Goal: Task Accomplishment & Management: Complete application form

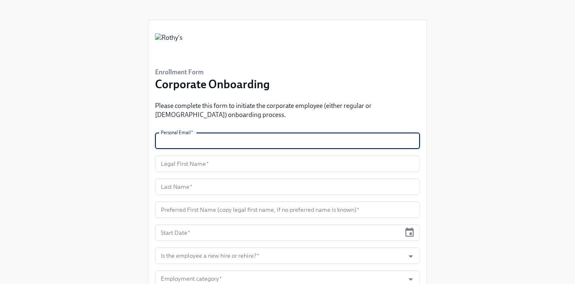
click at [232, 136] on input "text" at bounding box center [287, 141] width 265 height 16
paste input "[EMAIL_ADDRESS][DOMAIN_NAME]"
type input "[EMAIL_ADDRESS][DOMAIN_NAME]"
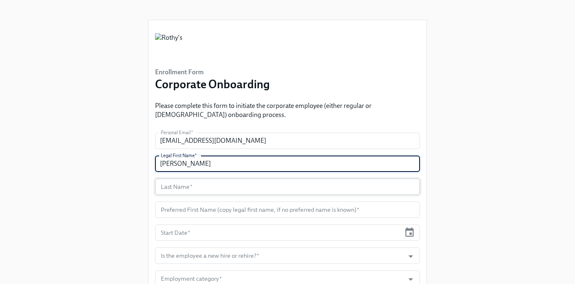
type input "[PERSON_NAME]"
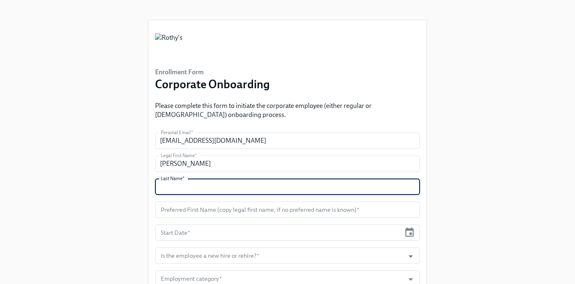
click at [202, 184] on input "text" at bounding box center [287, 187] width 265 height 16
type input "t"
type input "[PERSON_NAME]"
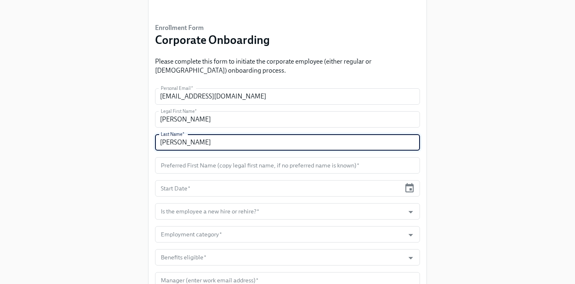
scroll to position [74, 0]
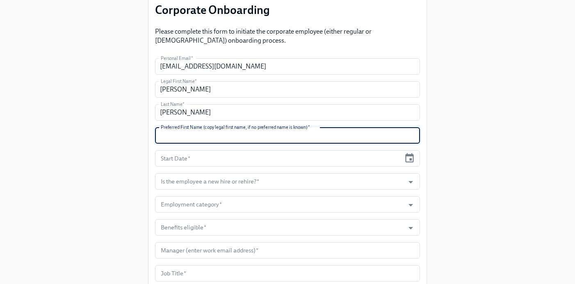
click at [202, 139] on input "text" at bounding box center [287, 135] width 265 height 16
type input "[PERSON_NAME]"
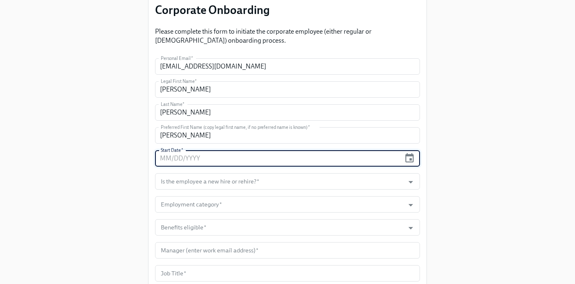
click at [199, 163] on input "text" at bounding box center [278, 158] width 246 height 16
click at [191, 178] on input "Is the employee a new hire or rehire?   *" at bounding box center [279, 181] width 241 height 16
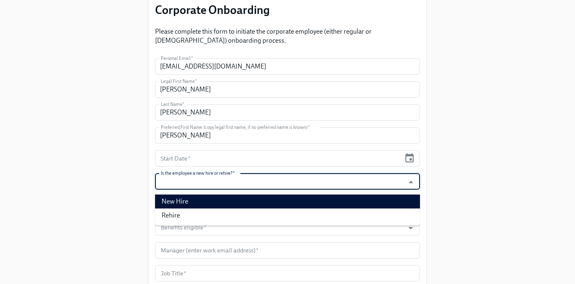
click at [187, 202] on li "New Hire" at bounding box center [287, 202] width 265 height 14
type input "New Hire"
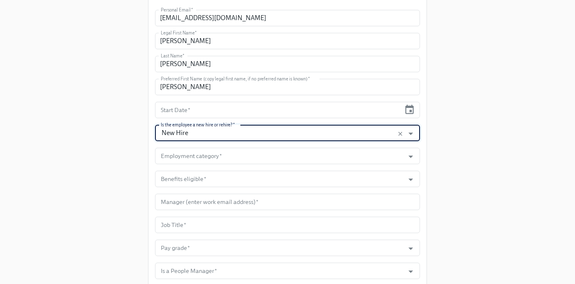
scroll to position [131, 0]
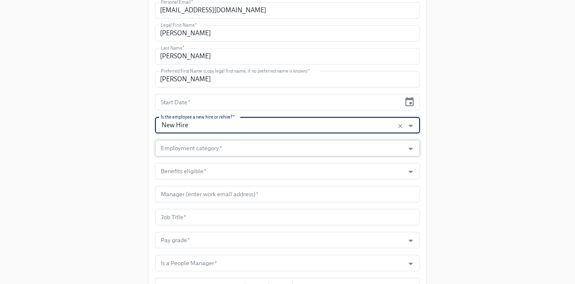
click at [208, 153] on input "Employment category   *" at bounding box center [279, 148] width 241 height 16
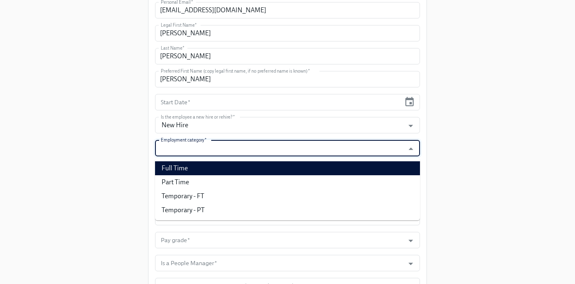
click at [203, 167] on li "Full Time" at bounding box center [287, 168] width 265 height 14
type input "Full Time"
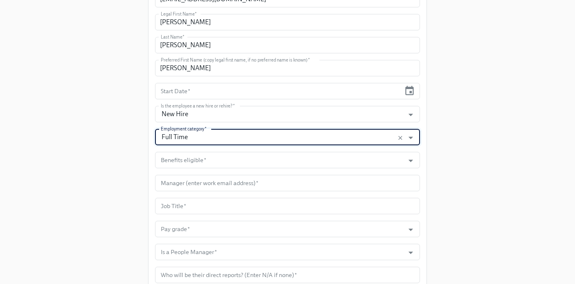
scroll to position [152, 0]
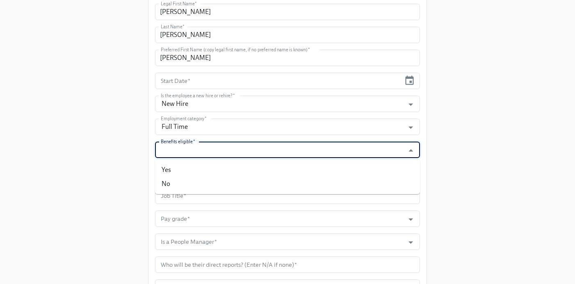
click at [187, 146] on input "Benefits eligible   *" at bounding box center [279, 150] width 241 height 16
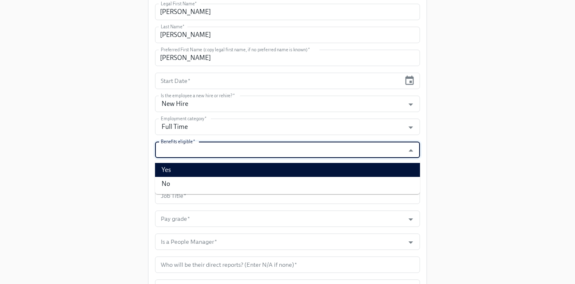
click at [185, 174] on li "Yes" at bounding box center [287, 170] width 265 height 14
type input "Yes"
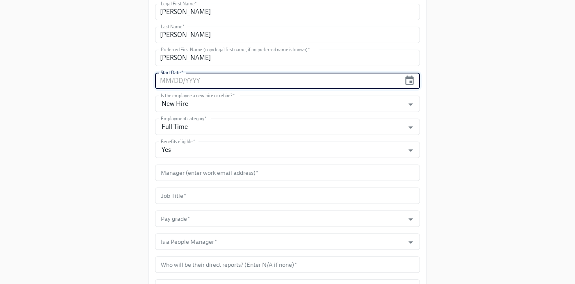
click at [188, 81] on input "text" at bounding box center [278, 81] width 246 height 16
type input "[DATE]"
click at [101, 92] on div "Enrollment Form Corporate Onboarding Please complete this form to initiate the …" at bounding box center [287, 101] width 549 height 507
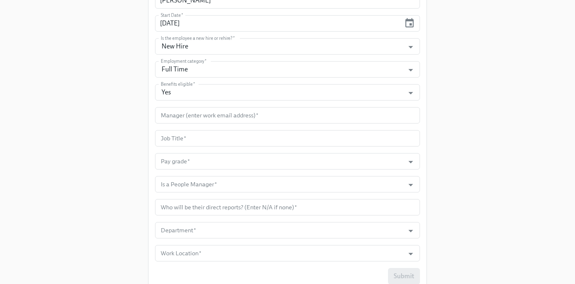
scroll to position [241, 0]
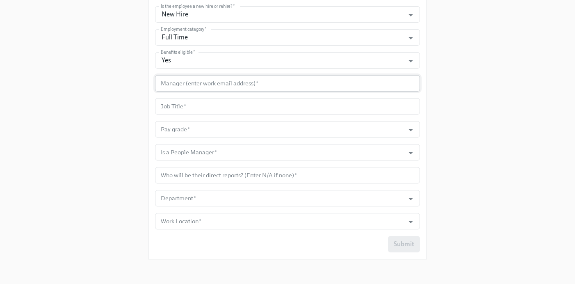
click at [188, 83] on input "text" at bounding box center [287, 83] width 265 height 16
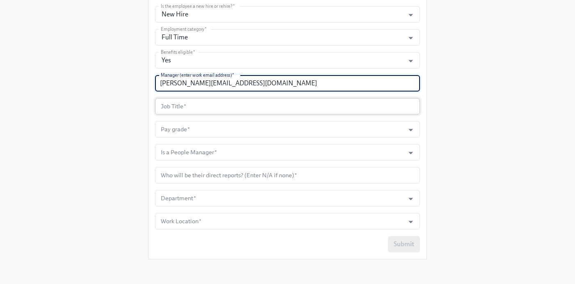
type input "[PERSON_NAME][EMAIL_ADDRESS][DOMAIN_NAME]"
click at [191, 108] on input "text" at bounding box center [287, 106] width 265 height 16
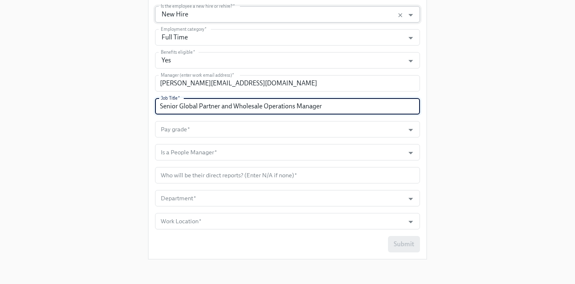
type input "Senior Global Partner and Wholesale Operations Manager"
click at [199, 133] on input "Pay grade   *" at bounding box center [279, 129] width 241 height 16
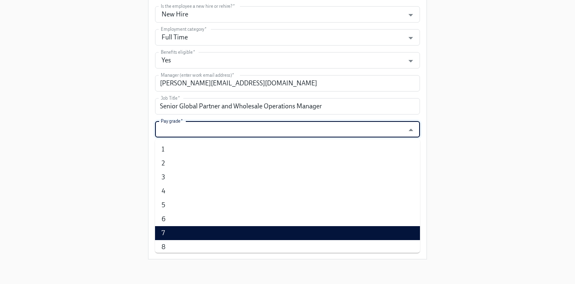
click at [180, 234] on li "7" at bounding box center [287, 233] width 265 height 14
type input "7"
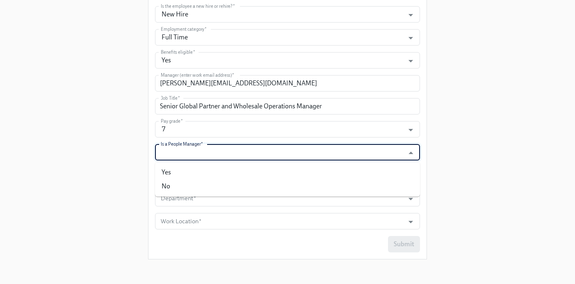
click at [196, 158] on input "Is a People Manager   *" at bounding box center [279, 152] width 241 height 16
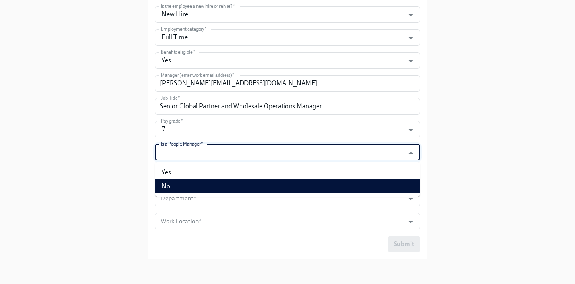
click at [191, 183] on li "No" at bounding box center [287, 186] width 265 height 14
type input "No"
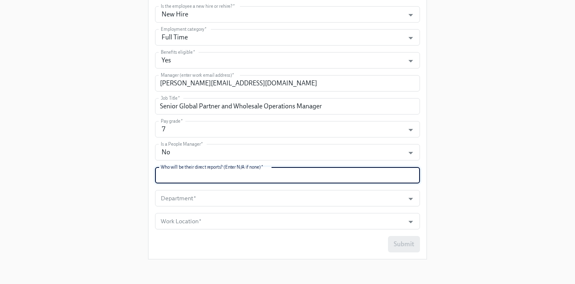
click at [187, 174] on input "text" at bounding box center [287, 175] width 265 height 16
type input "N/A"
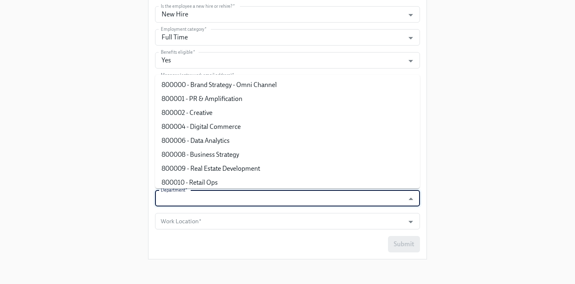
click at [190, 199] on input "Department   *" at bounding box center [279, 198] width 241 height 16
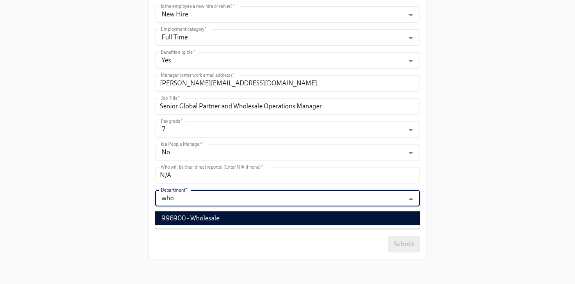
click at [195, 223] on li "998900 - Wholesale" at bounding box center [287, 218] width 265 height 14
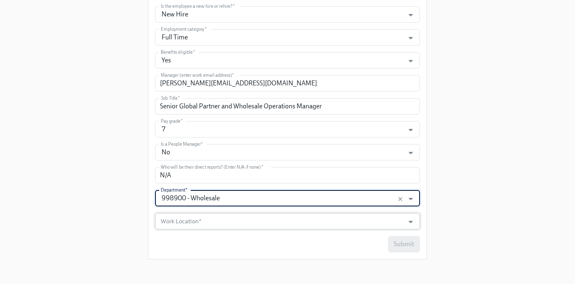
type input "998900 - Wholesale"
click at [184, 219] on input "Work Location   *" at bounding box center [279, 221] width 241 height 16
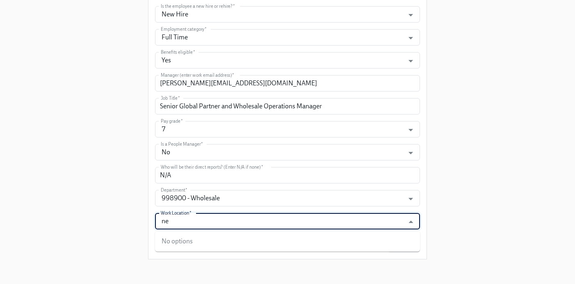
type input "n"
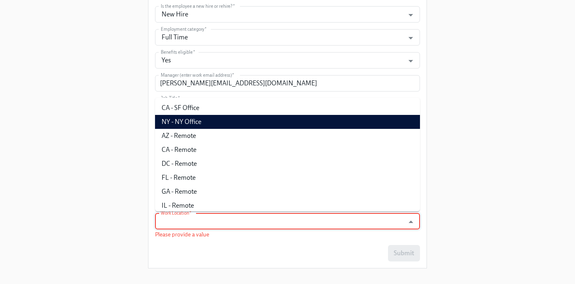
click at [223, 119] on li "NY - NY Office" at bounding box center [287, 122] width 265 height 14
type input "NY - NY Office"
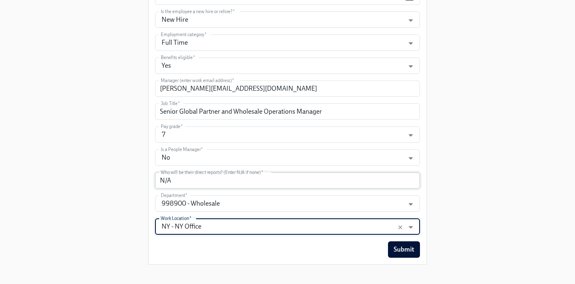
scroll to position [243, 0]
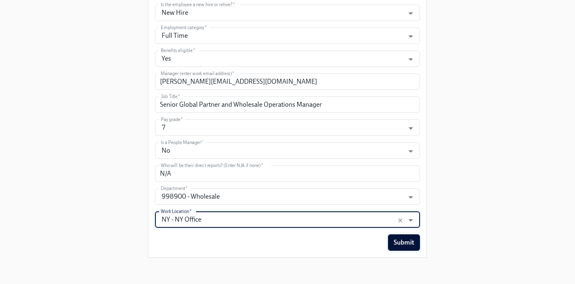
click at [411, 245] on span "Submit" at bounding box center [404, 242] width 21 height 8
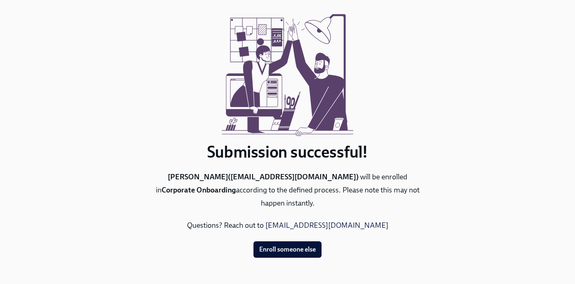
scroll to position [0, 0]
